Goal: Obtain resource: Download file/media

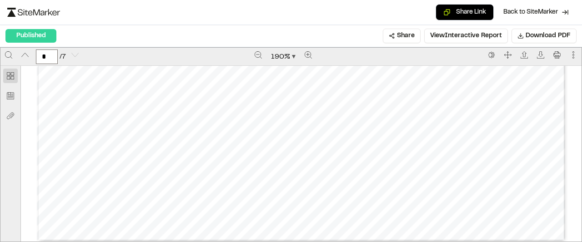
scroll to position [4616, 0]
type input "*"
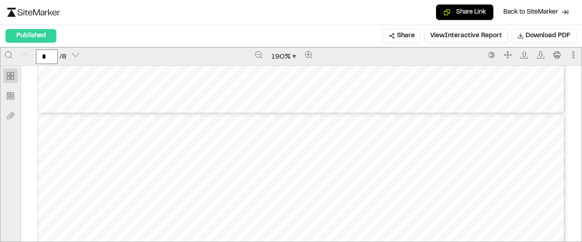
scroll to position [0, 0]
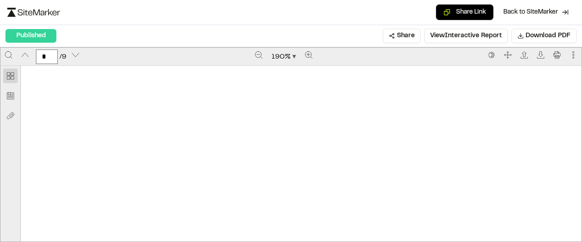
scroll to position [320, 0]
type input "*"
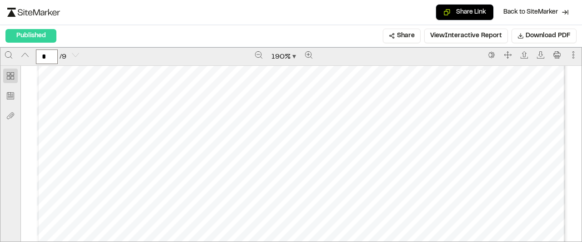
drag, startPoint x: 572, startPoint y: 95, endPoint x: 578, endPoint y: 93, distance: 6.5
type input "*"
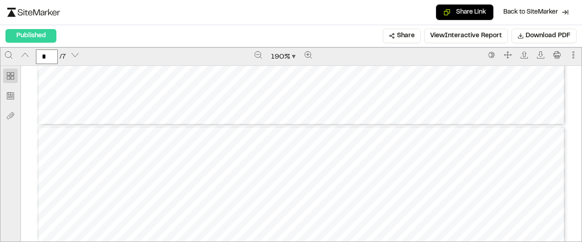
type input "*"
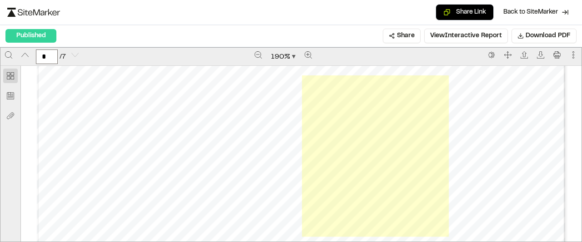
scroll to position [4616, 0]
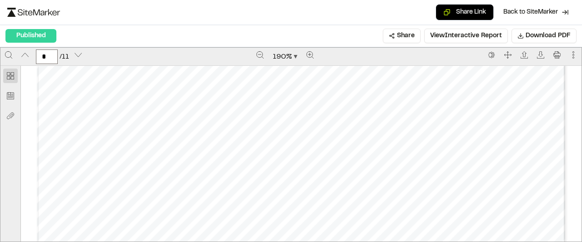
scroll to position [451, 0]
type input "*"
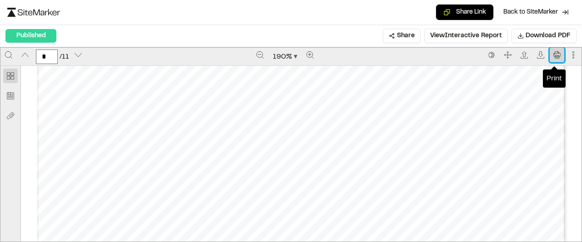
click at [553, 59] on icon "Print" at bounding box center [556, 54] width 7 height 7
type input "**"
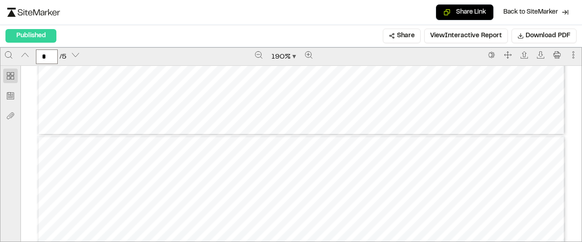
scroll to position [896, 0]
type input "*"
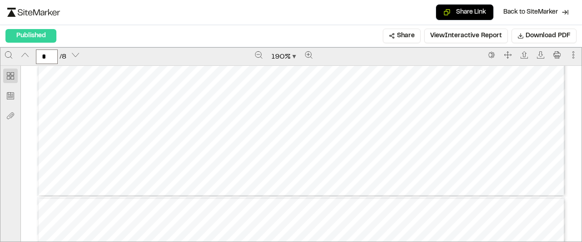
type input "*"
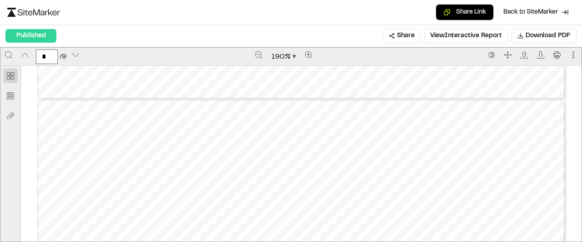
scroll to position [2055, 0]
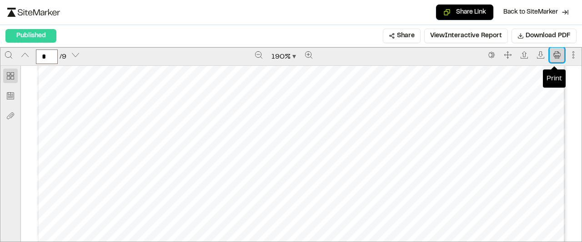
click at [553, 59] on icon "Print" at bounding box center [556, 54] width 7 height 7
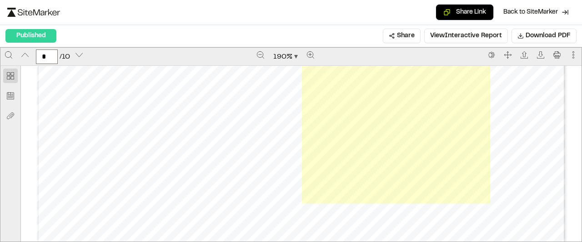
scroll to position [5852, 0]
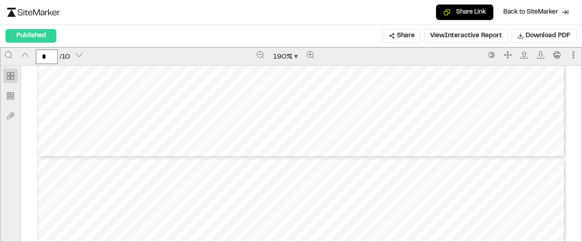
type input "**"
